Goal: Task Accomplishment & Management: Manage account settings

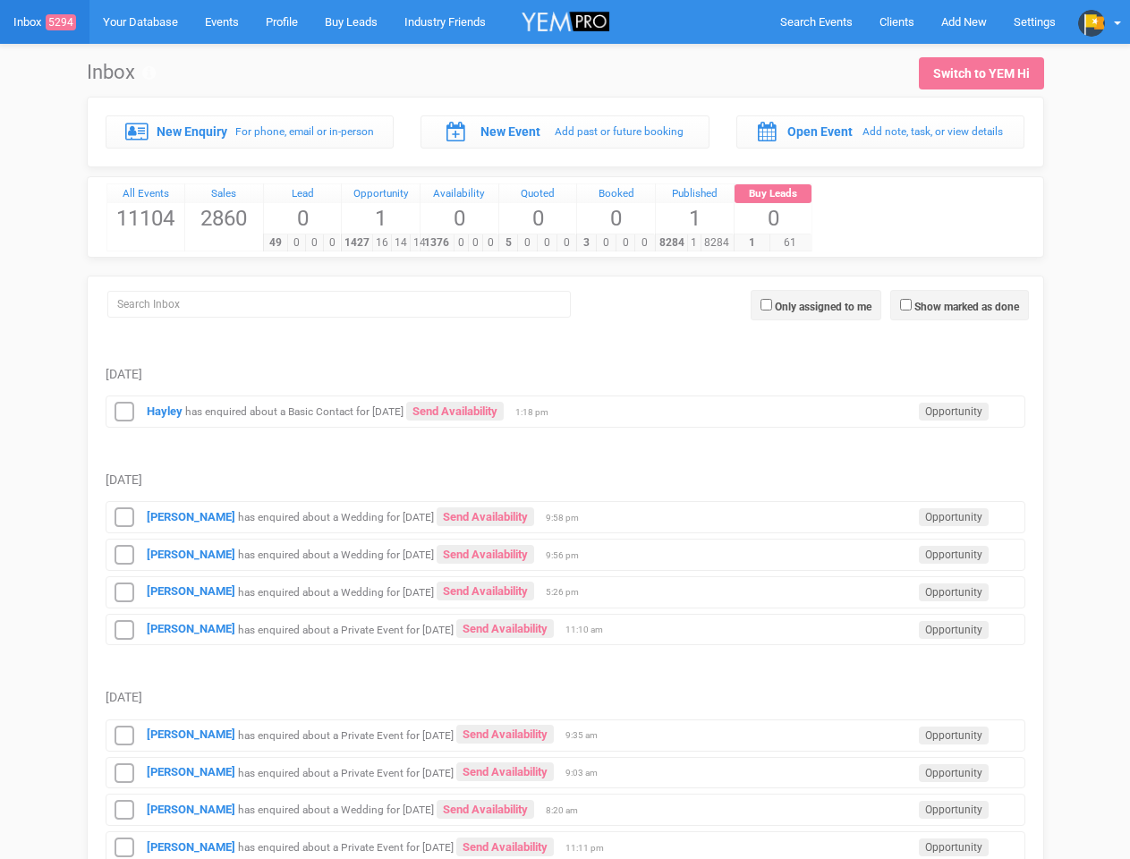
click at [564, 429] on td "Sunday, August 31" at bounding box center [566, 462] width 920 height 68
